Goal: Task Accomplishment & Management: Complete application form

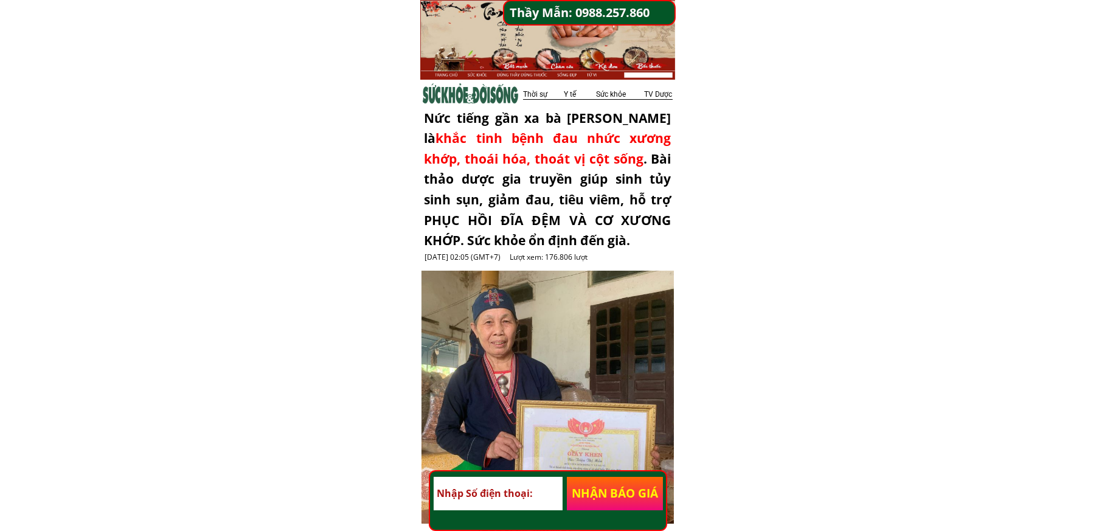
type input "0967087375"
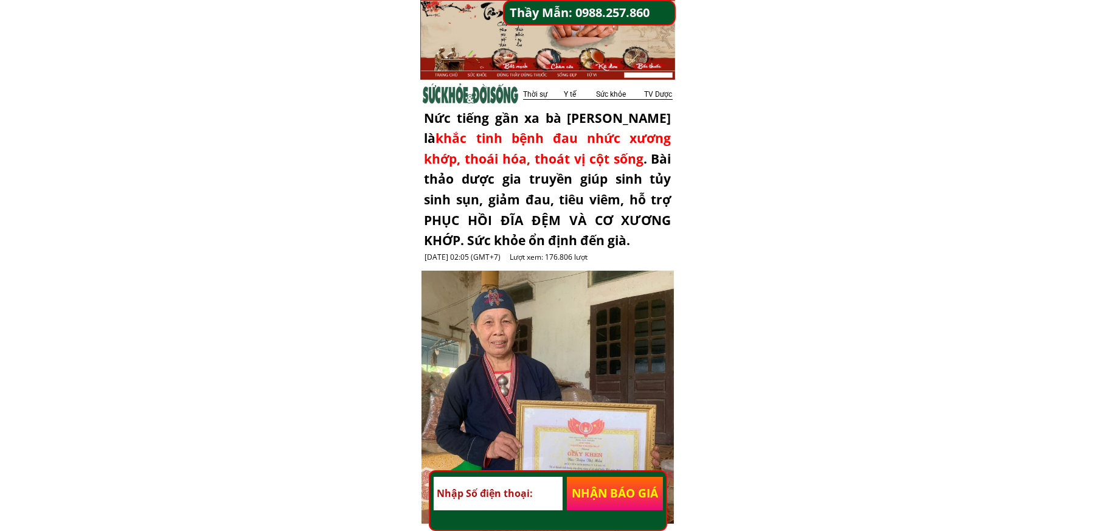
type input "0967087375"
click at [498, 497] on input "0967087375" at bounding box center [498, 493] width 128 height 33
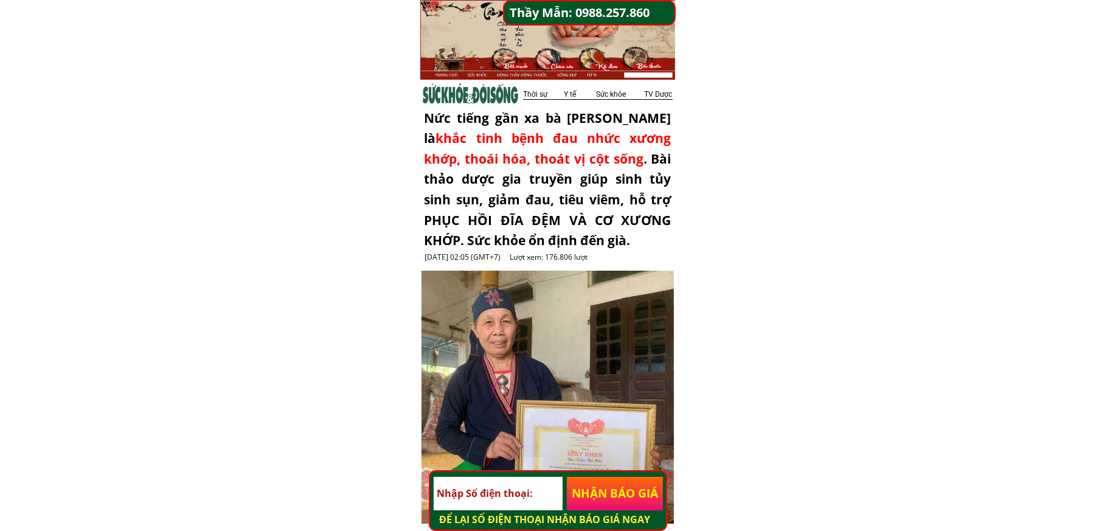
paste input "0337448965"
type input "0337448965"
click at [616, 495] on p "NHẬN BÁO GIÁ" at bounding box center [615, 493] width 96 height 33
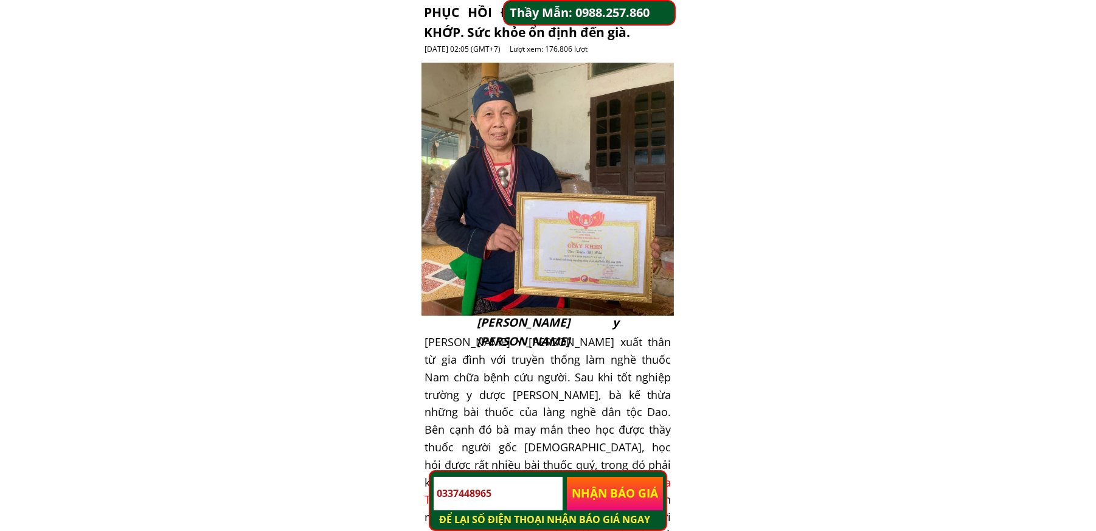
scroll to position [243, 0]
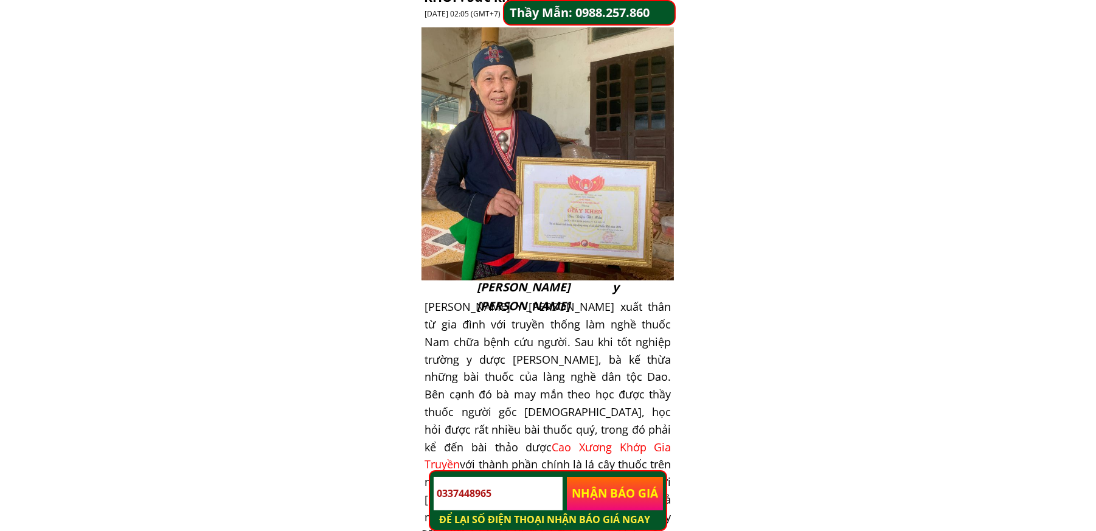
click at [534, 498] on input "0337448965" at bounding box center [498, 493] width 128 height 33
paste input "0333205772"
type input "0333205772"
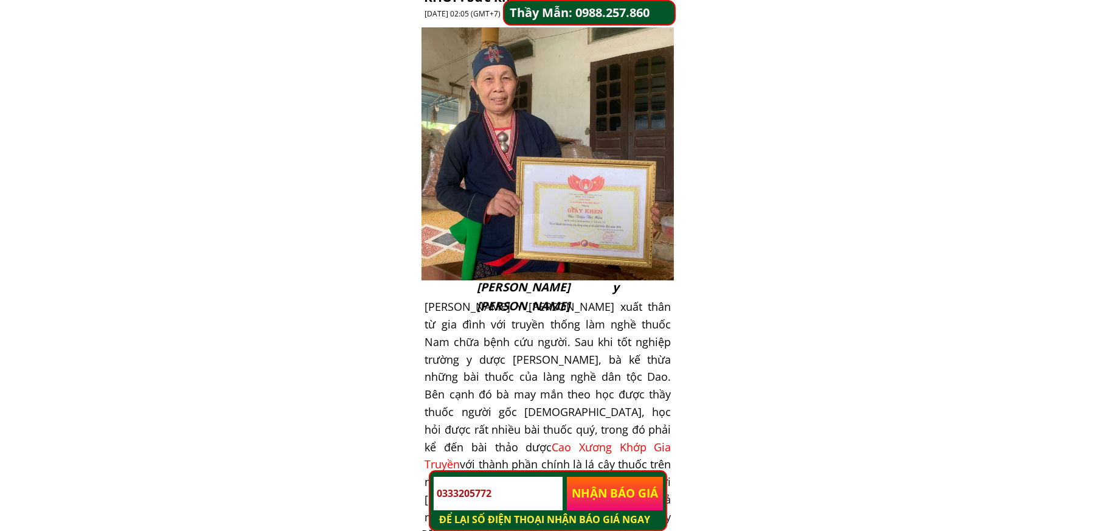
click at [614, 497] on p "NHẬN BÁO GIÁ" at bounding box center [615, 493] width 96 height 33
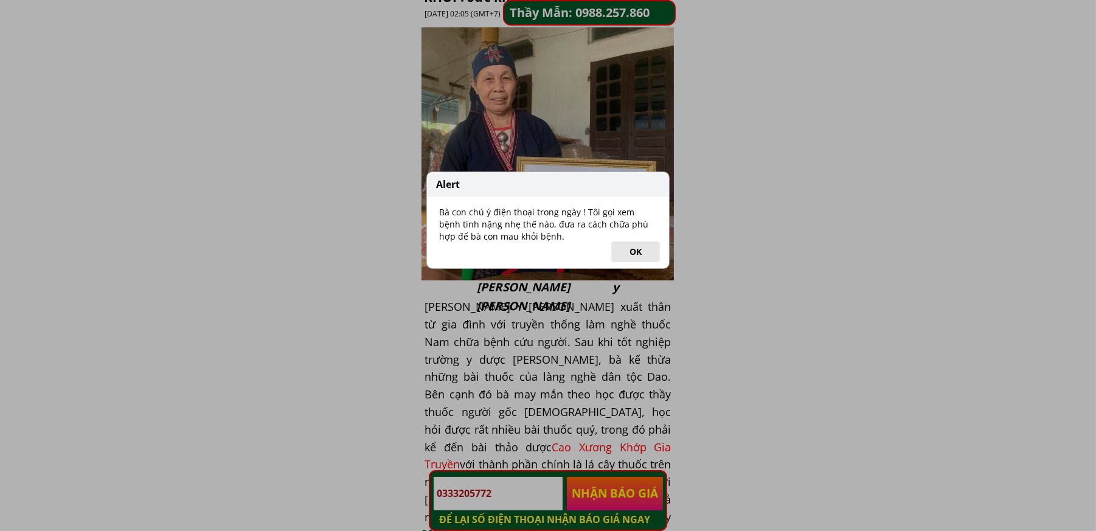
click at [607, 367] on div "Alert Bà con chú ý điện thoại trong ngày ! Tôi gọi xem bệnh tình nặng nhẹ thế n…" at bounding box center [548, 265] width 1096 height 531
click at [646, 251] on button "OK" at bounding box center [636, 252] width 49 height 21
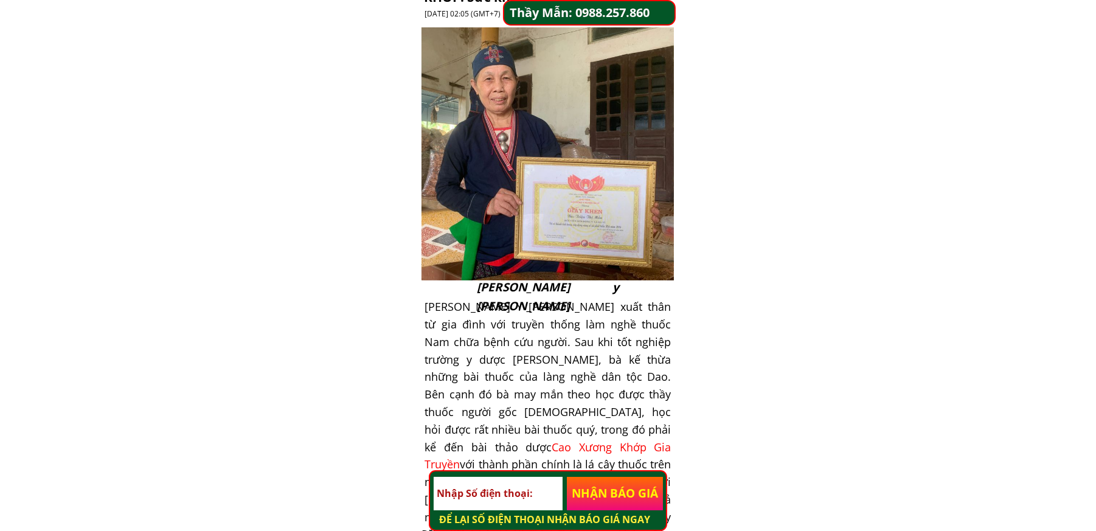
click at [519, 497] on input "tel" at bounding box center [498, 493] width 128 height 33
click at [523, 497] on input "tel" at bounding box center [498, 493] width 128 height 33
paste input "0932213221"
type input "0932213221"
click at [618, 500] on p "NHẬN BÁO GIÁ" at bounding box center [615, 493] width 96 height 33
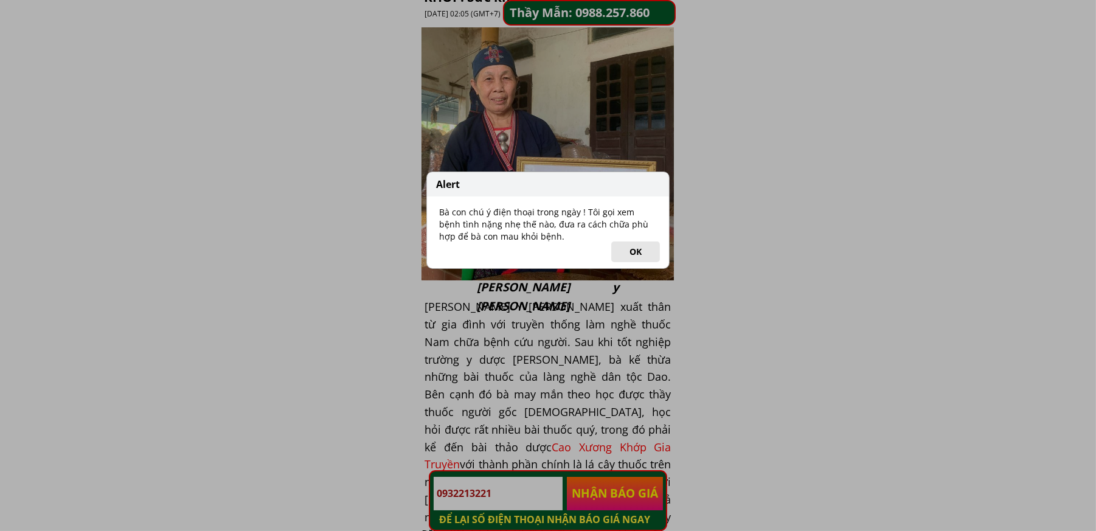
click at [630, 256] on button "OK" at bounding box center [636, 252] width 49 height 21
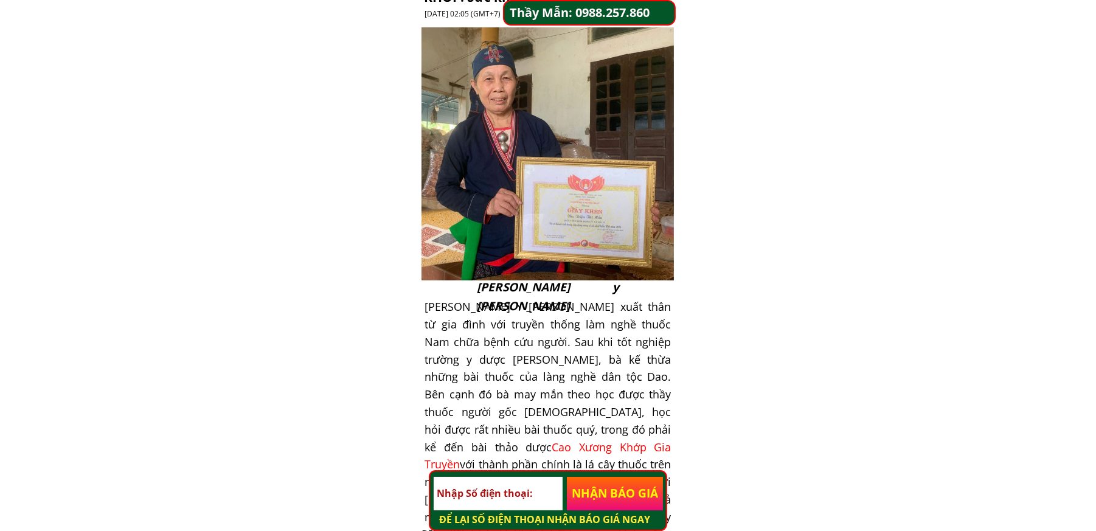
click at [479, 503] on input "tel" at bounding box center [498, 493] width 128 height 33
paste input "0369030548"
type input "0369030548"
click at [633, 493] on p "NHẬN BÁO GIÁ" at bounding box center [615, 493] width 96 height 33
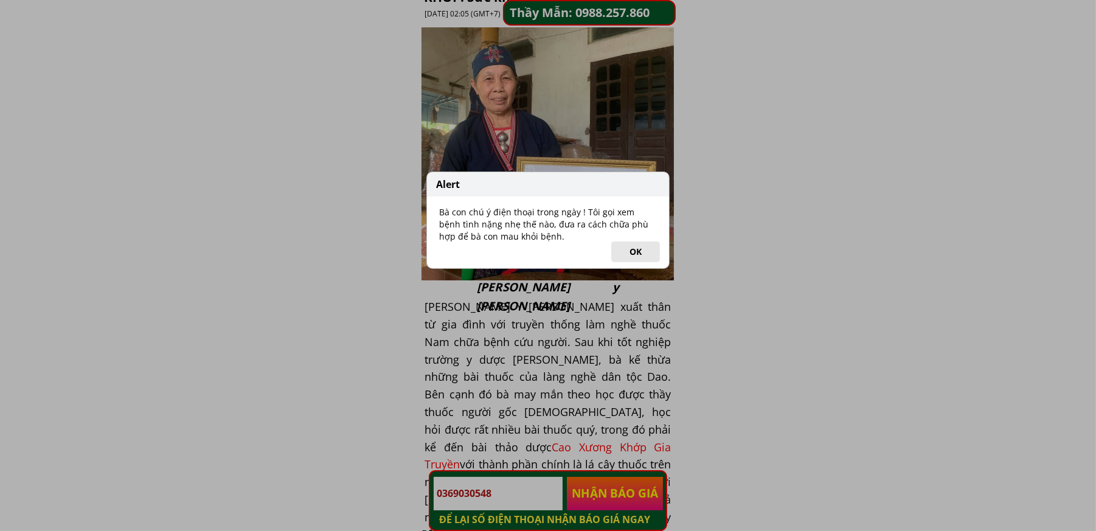
click at [632, 253] on button "OK" at bounding box center [636, 252] width 49 height 21
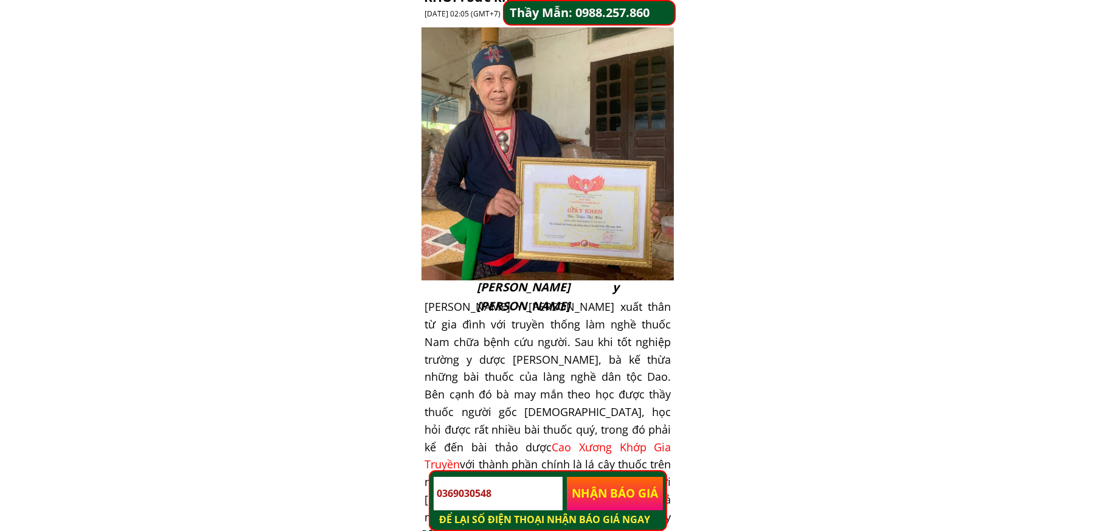
click at [493, 506] on input "0369030548" at bounding box center [498, 493] width 128 height 33
paste input "0837020488"
type input "0837020488"
click at [612, 492] on p "NHẬN BÁO GIÁ" at bounding box center [615, 493] width 96 height 33
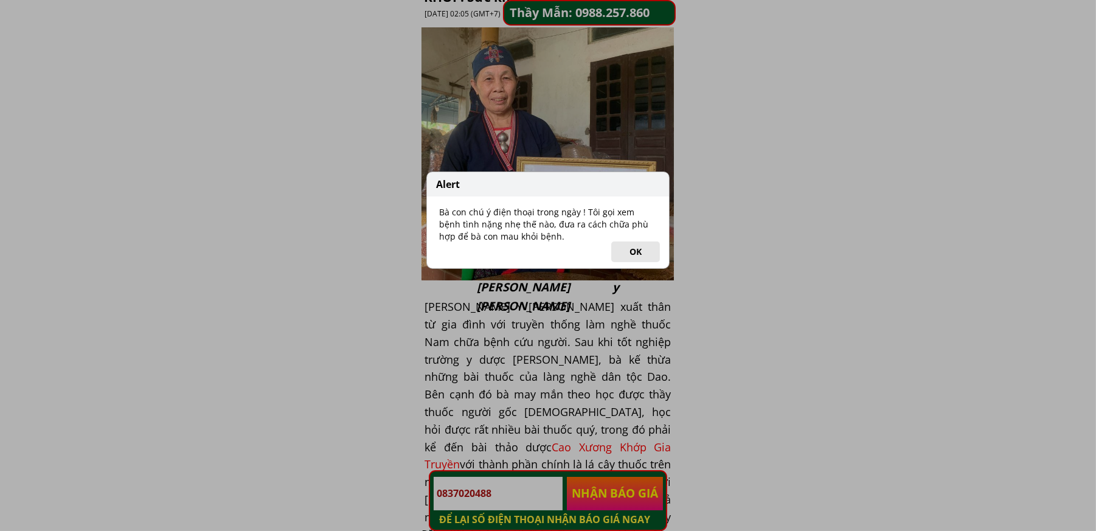
click at [640, 253] on button "OK" at bounding box center [636, 252] width 49 height 21
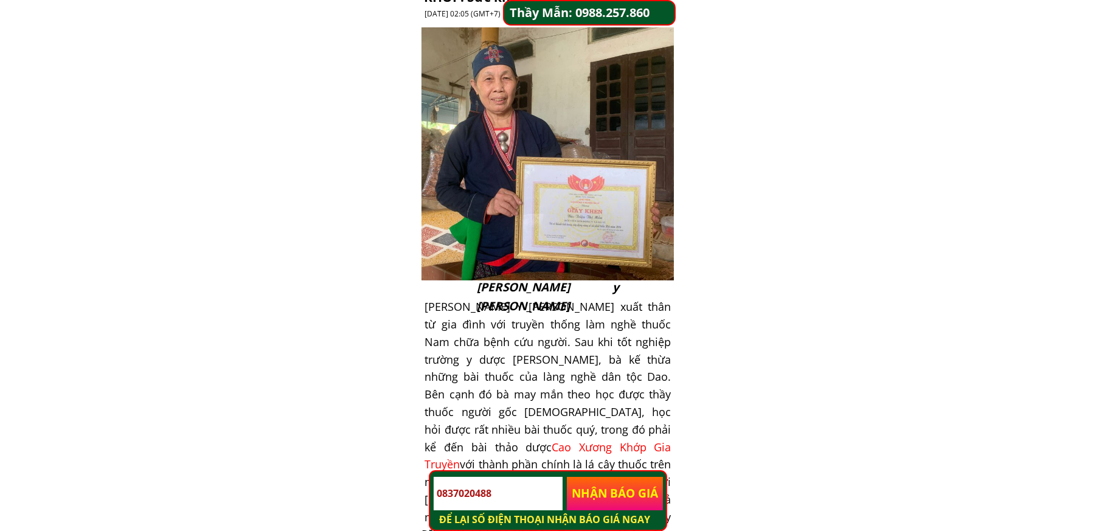
click at [495, 495] on input "0837020488" at bounding box center [498, 493] width 128 height 33
paste input "0888589309"
type input "0888589309"
click at [622, 497] on p "NHẬN BÁO GIÁ" at bounding box center [615, 493] width 96 height 33
